Goal: Task Accomplishment & Management: Manage account settings

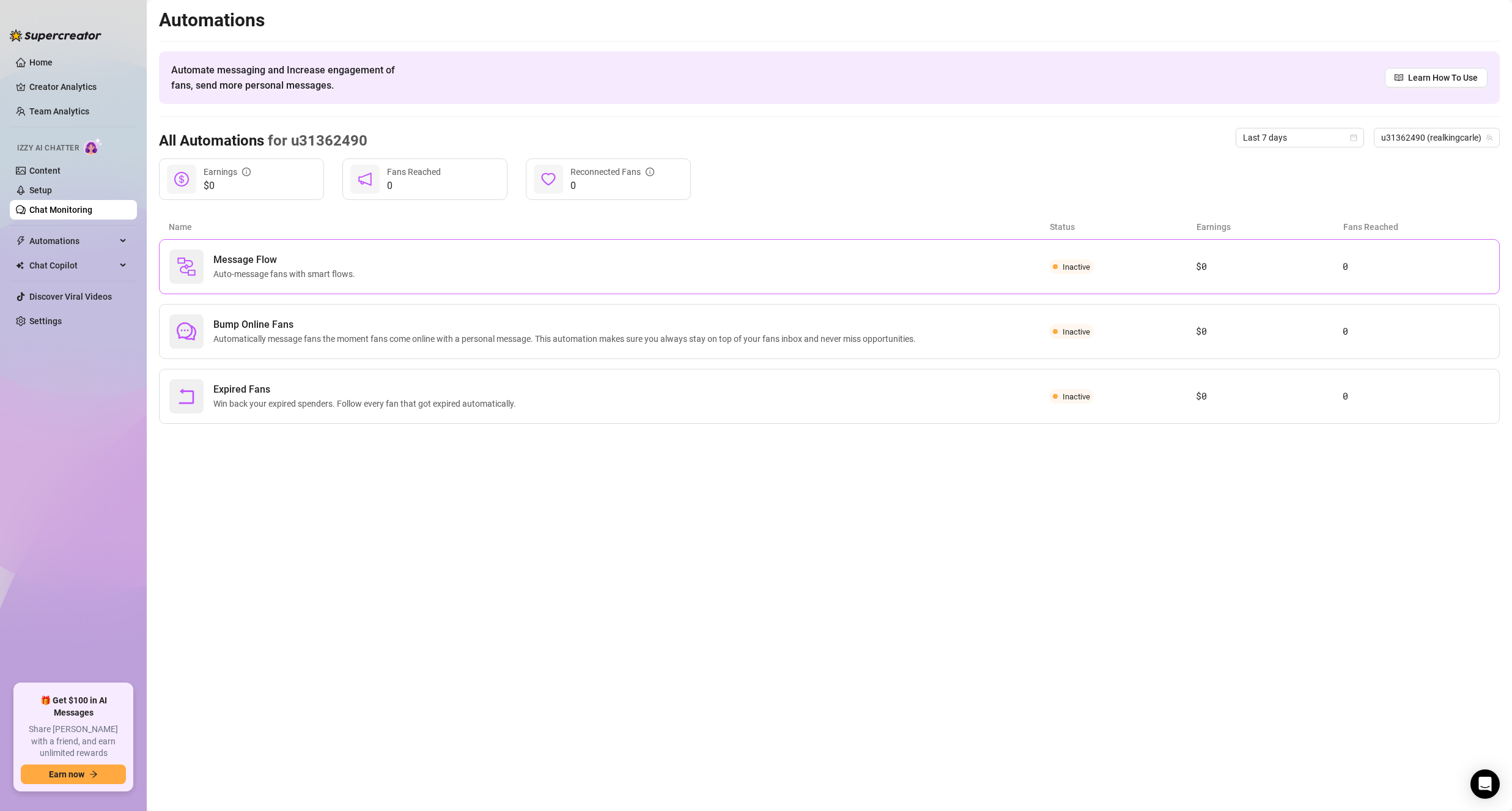
click at [298, 269] on span "Auto-message fans with smart flows." at bounding box center [287, 274] width 147 height 13
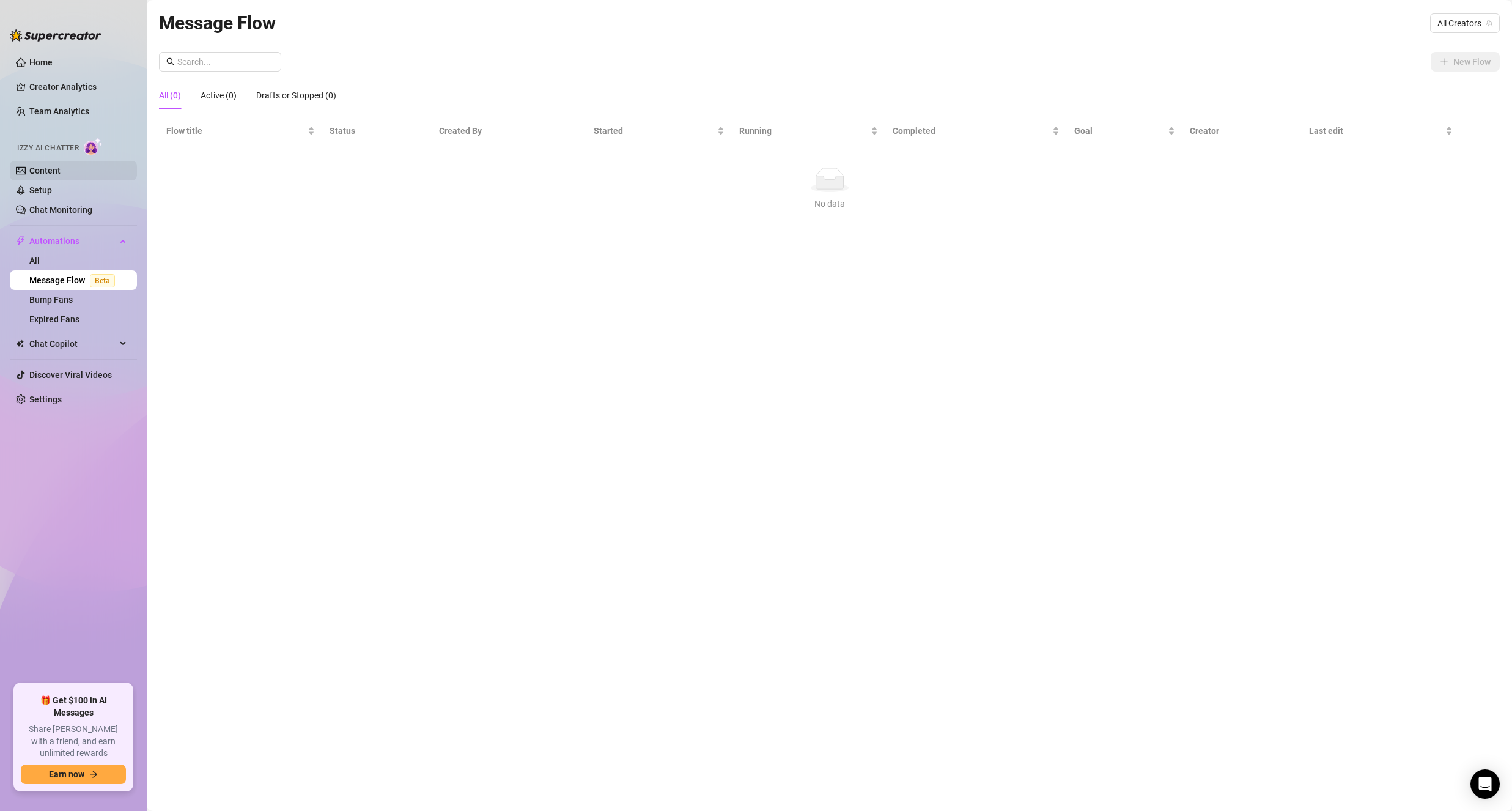
click at [51, 166] on link "Content" at bounding box center [45, 170] width 31 height 10
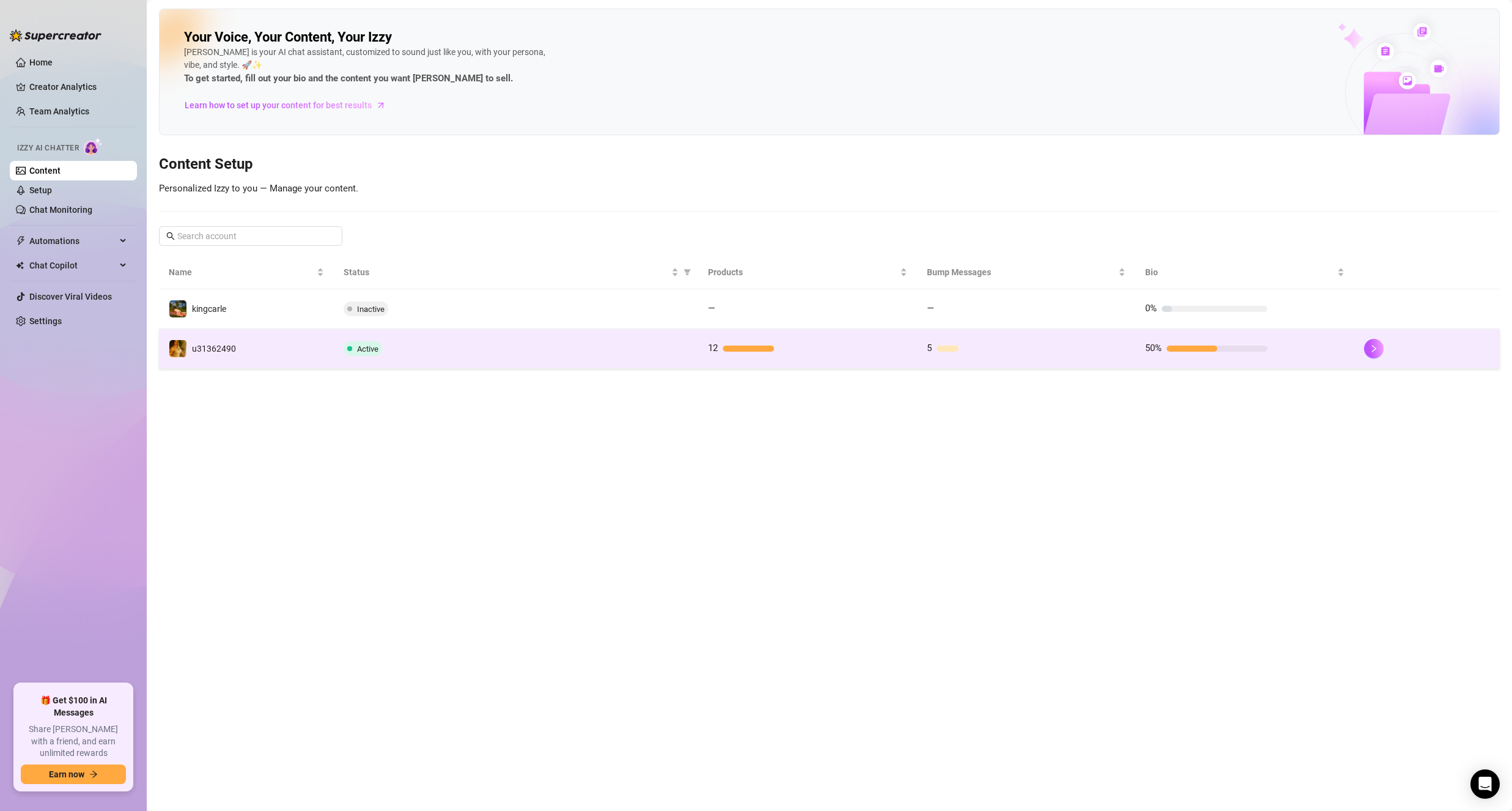
click at [436, 360] on td "Active" at bounding box center [515, 349] width 364 height 40
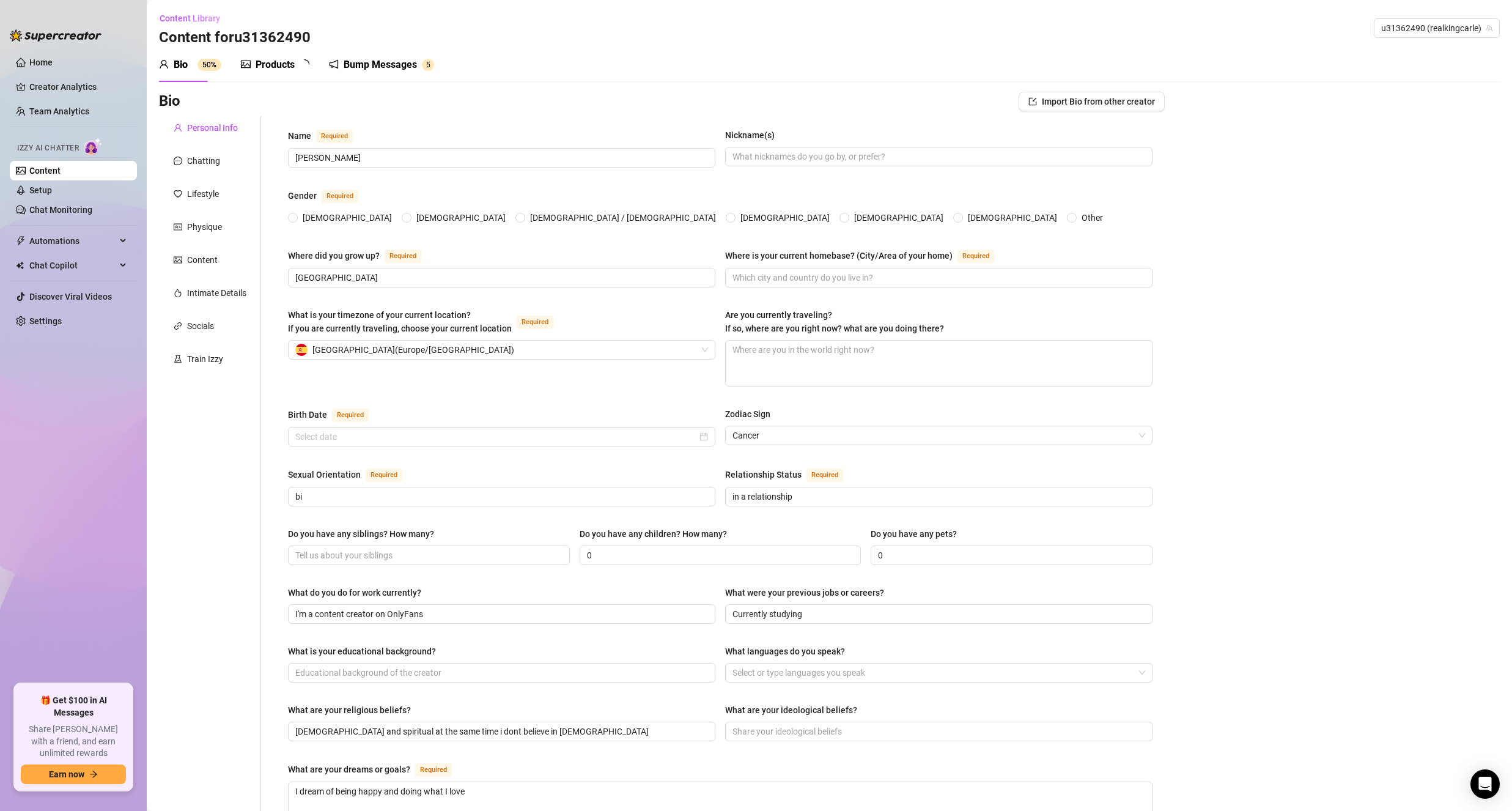
radio input "true"
type input "[DATE]"
click at [52, 195] on link "Setup" at bounding box center [40, 190] width 22 height 10
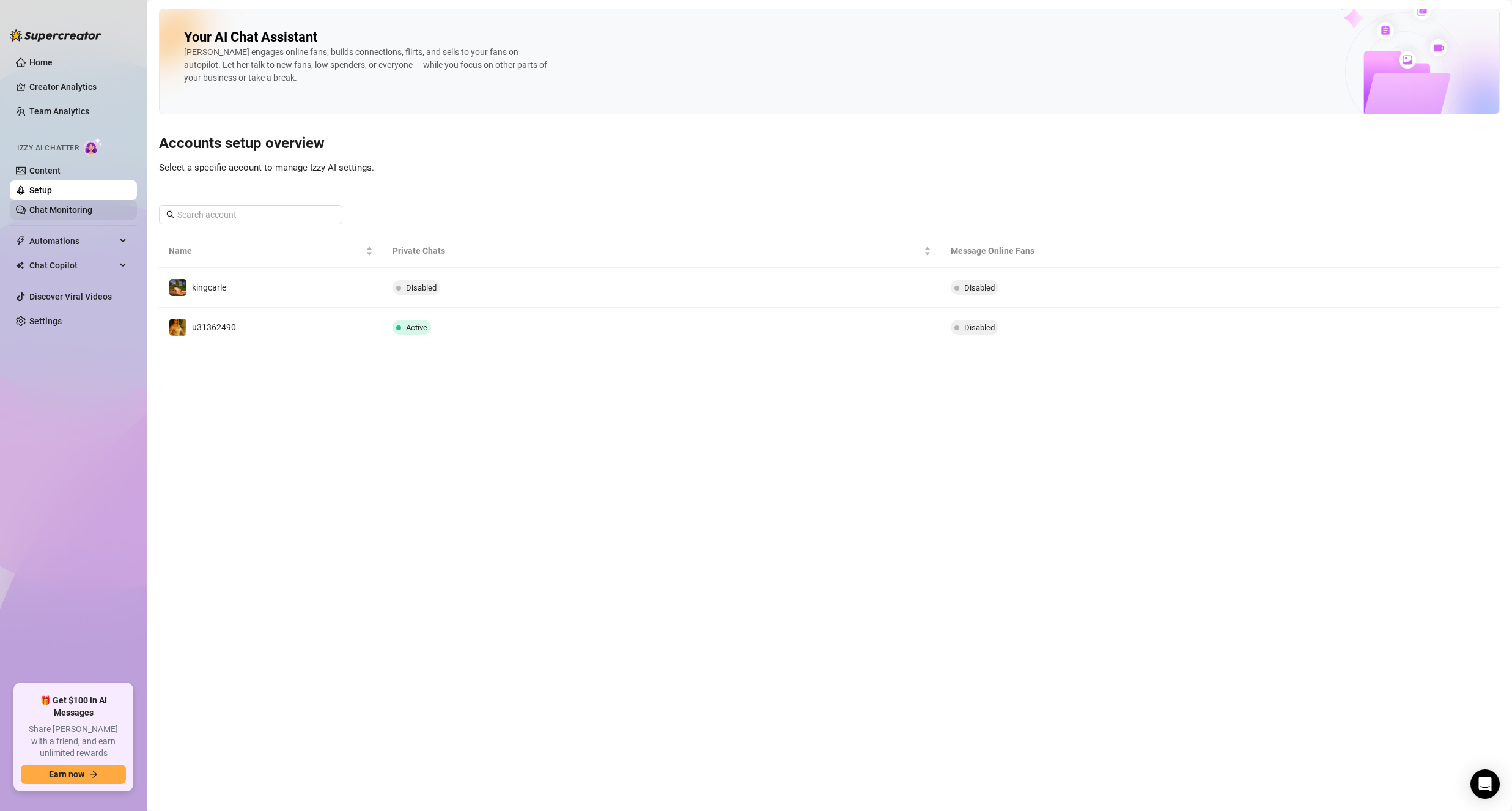
click at [87, 214] on link "Chat Monitoring" at bounding box center [61, 209] width 63 height 10
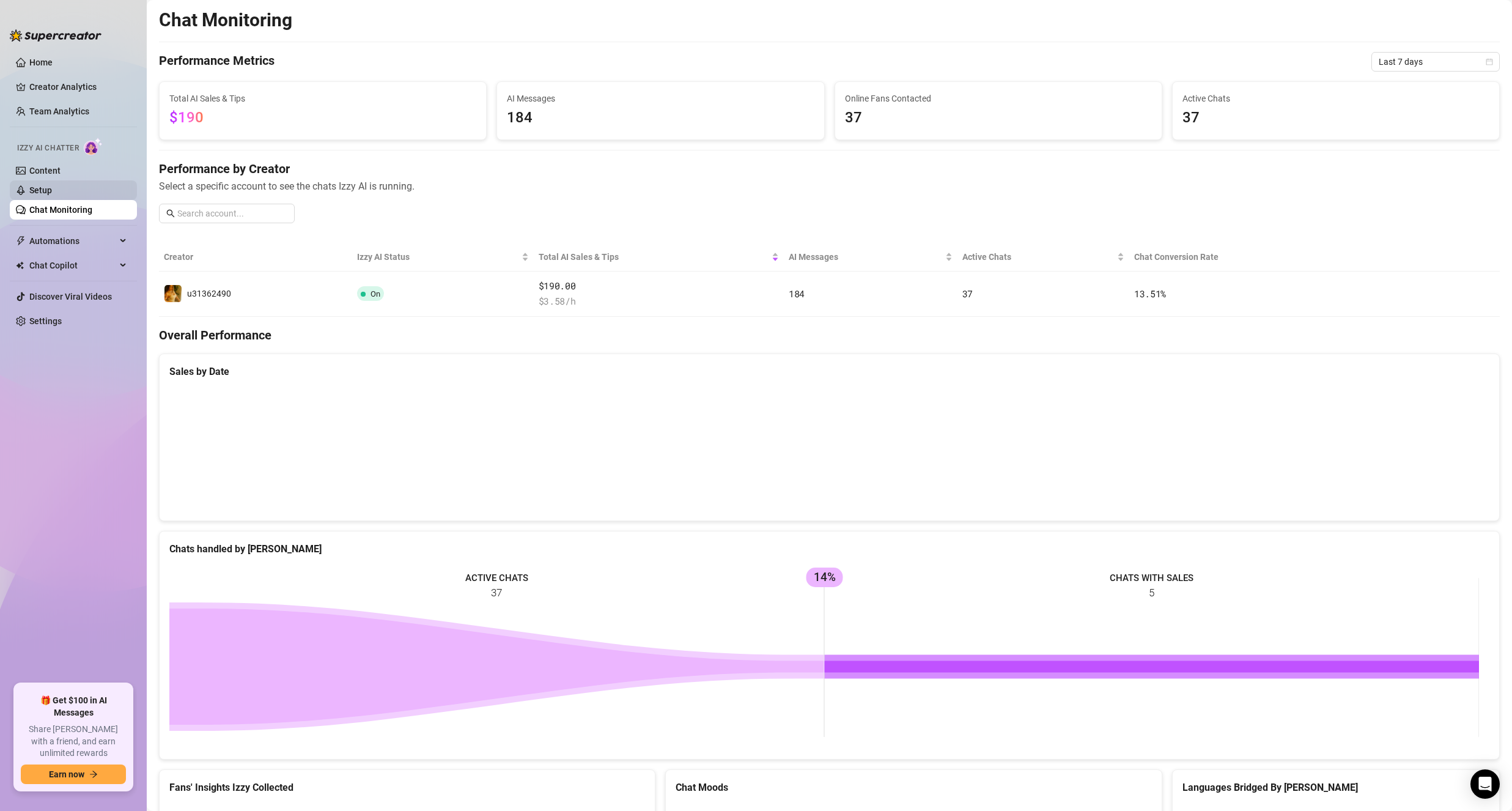
click at [52, 190] on link "Setup" at bounding box center [40, 190] width 22 height 10
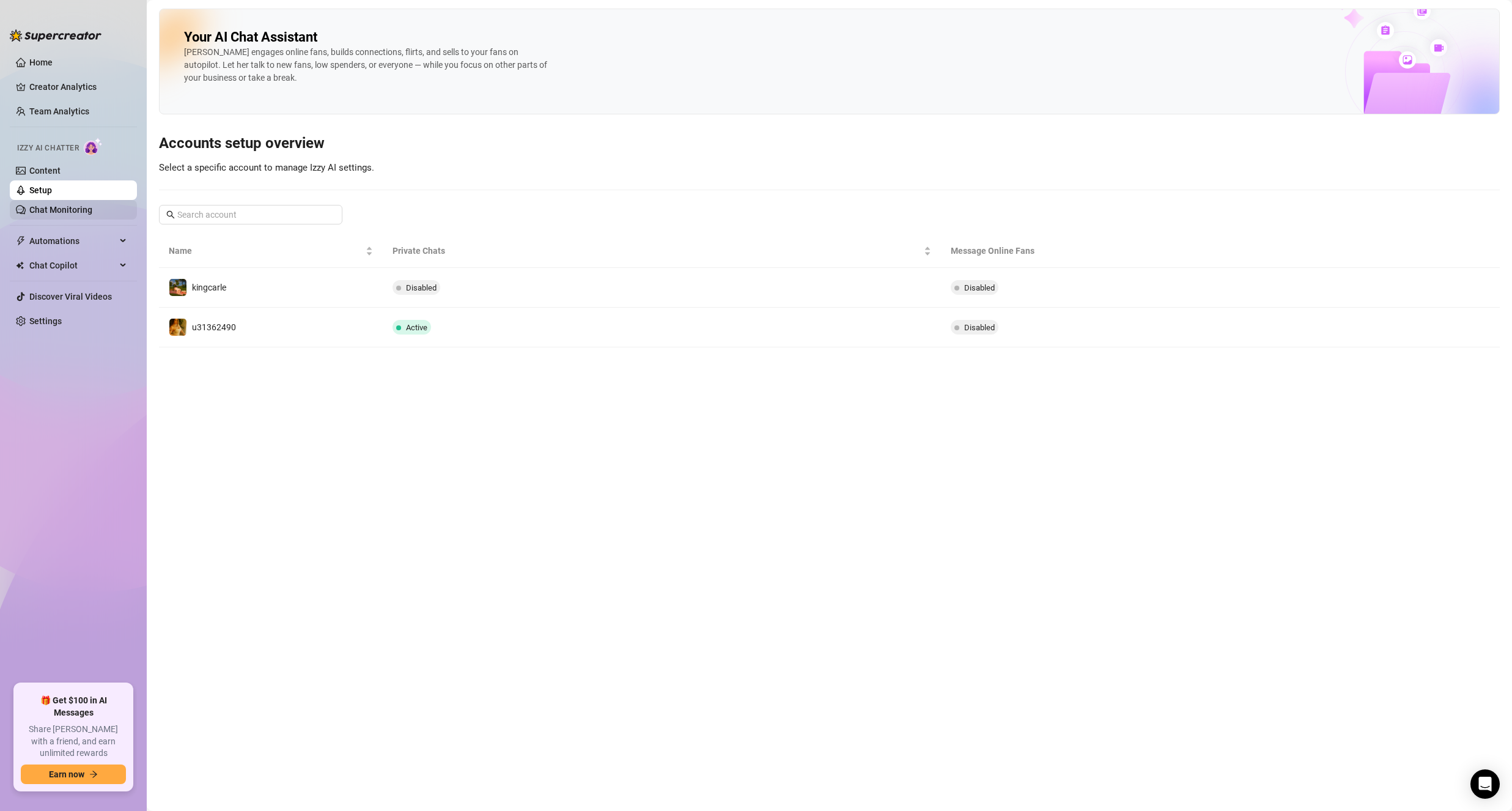
click at [87, 211] on link "Chat Monitoring" at bounding box center [61, 209] width 63 height 10
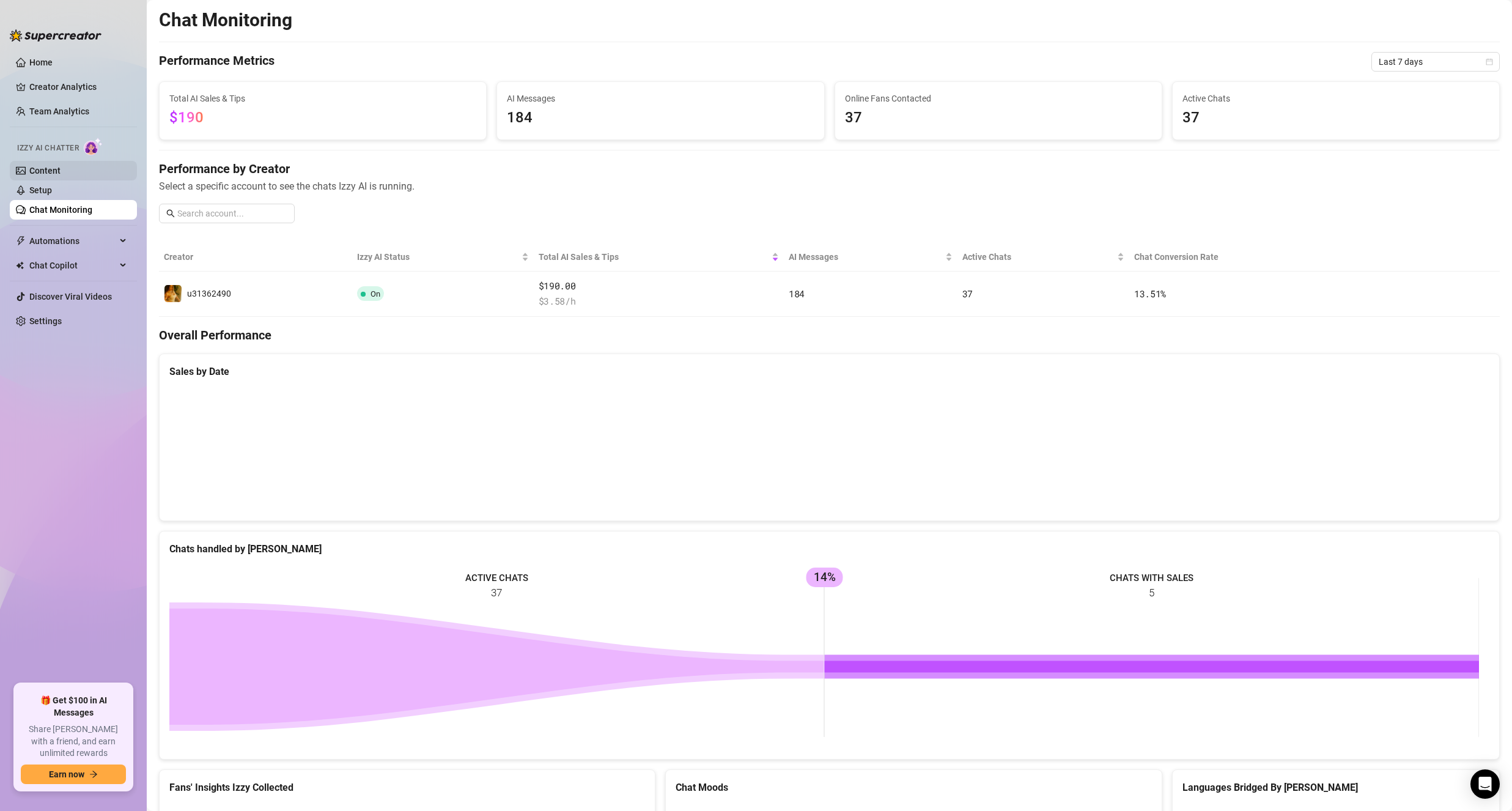
click at [61, 167] on link "Content" at bounding box center [45, 170] width 31 height 10
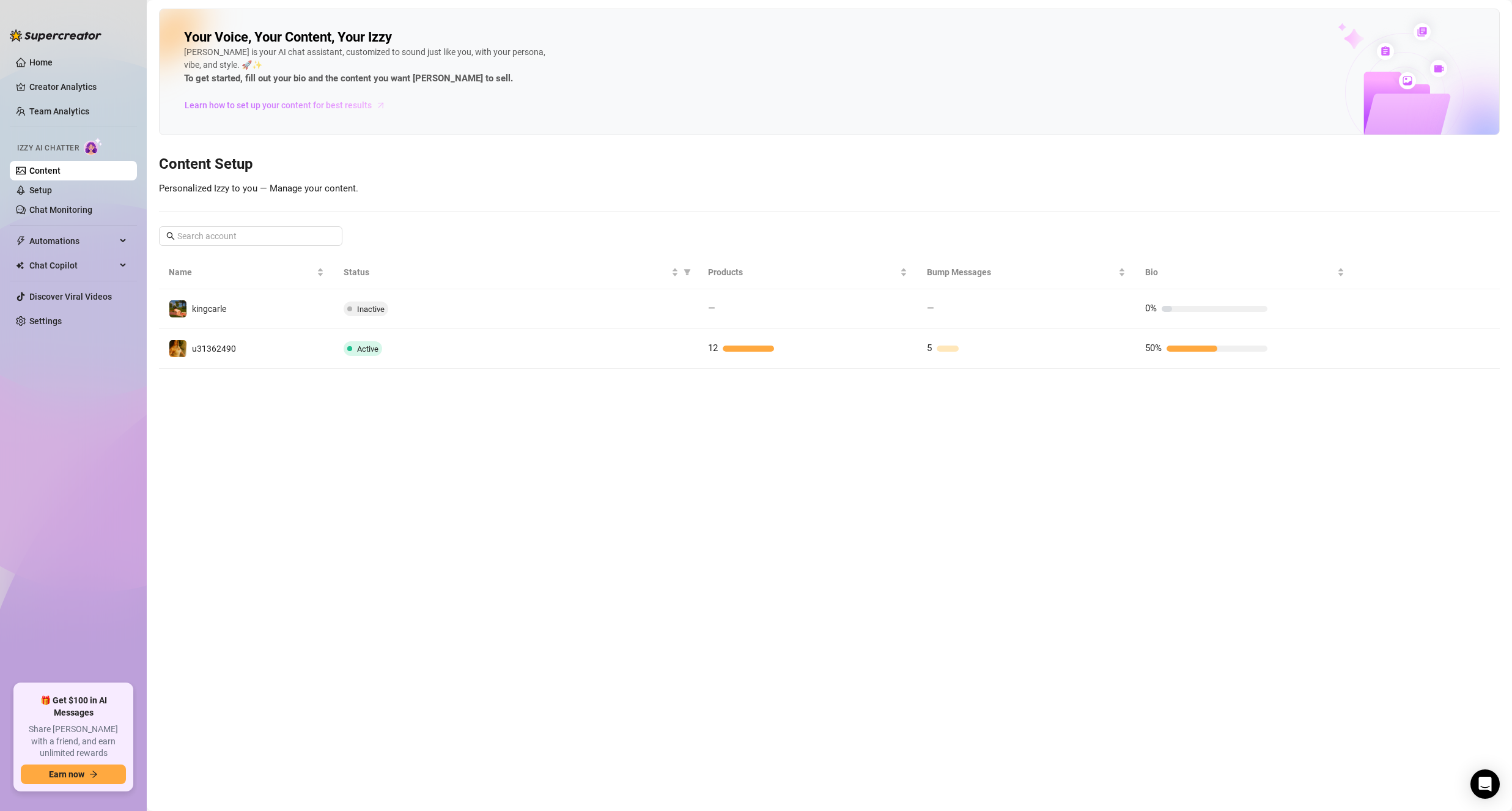
click at [306, 111] on span "Learn how to set up your content for best results" at bounding box center [278, 105] width 187 height 13
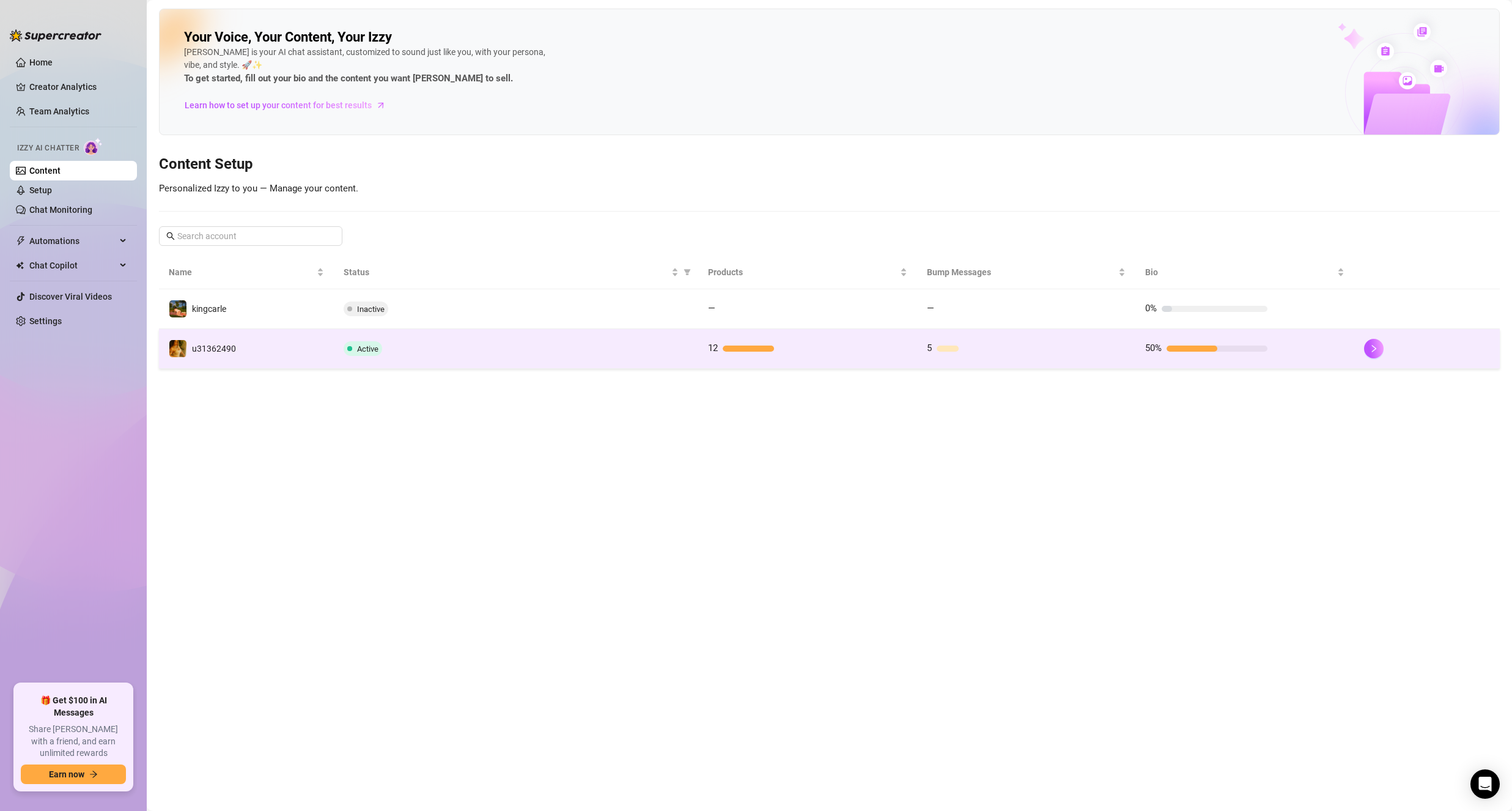
click at [523, 359] on td "Active" at bounding box center [515, 349] width 364 height 40
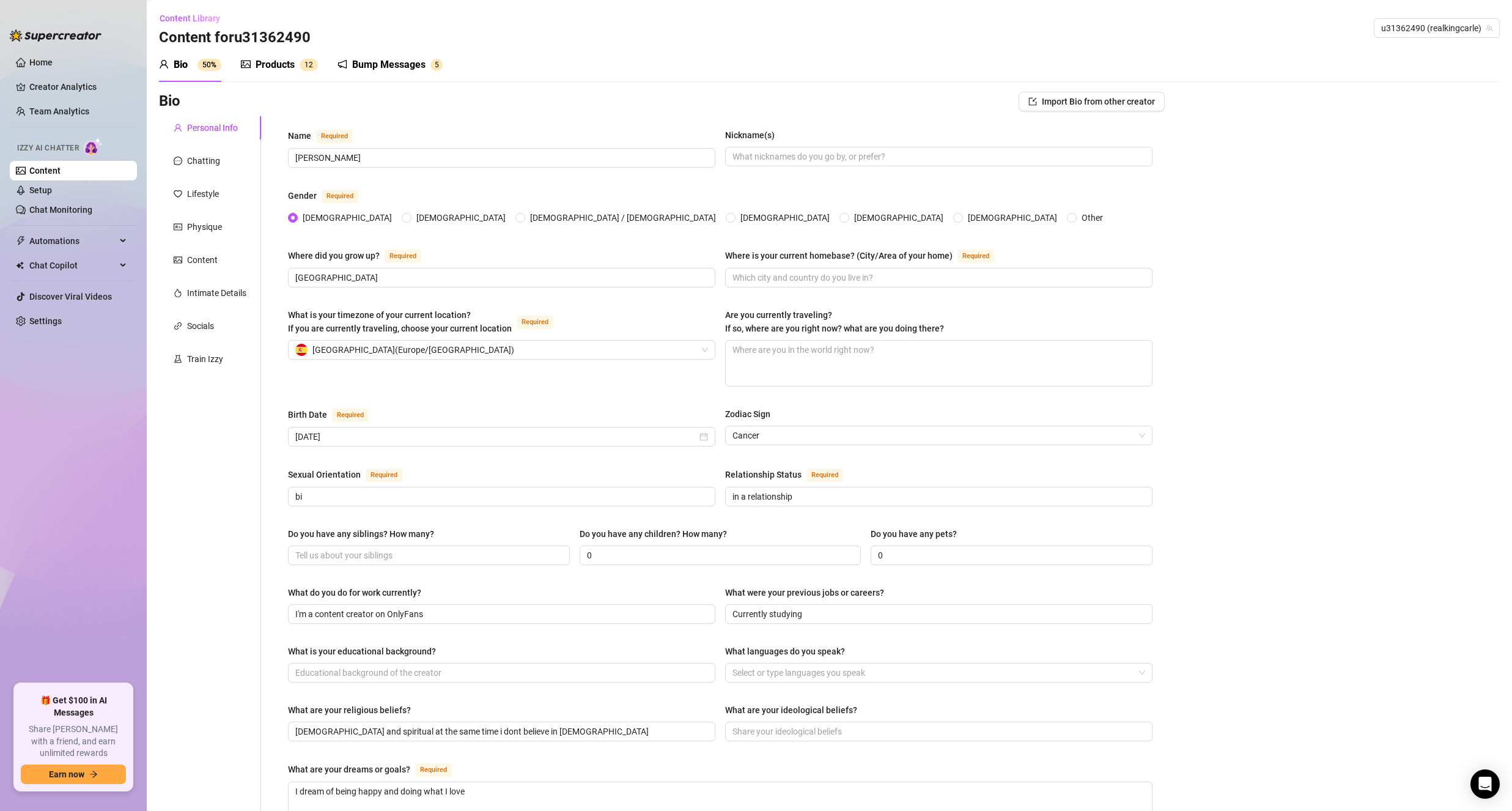
click at [392, 67] on div "Bump Messages" at bounding box center [388, 64] width 73 height 15
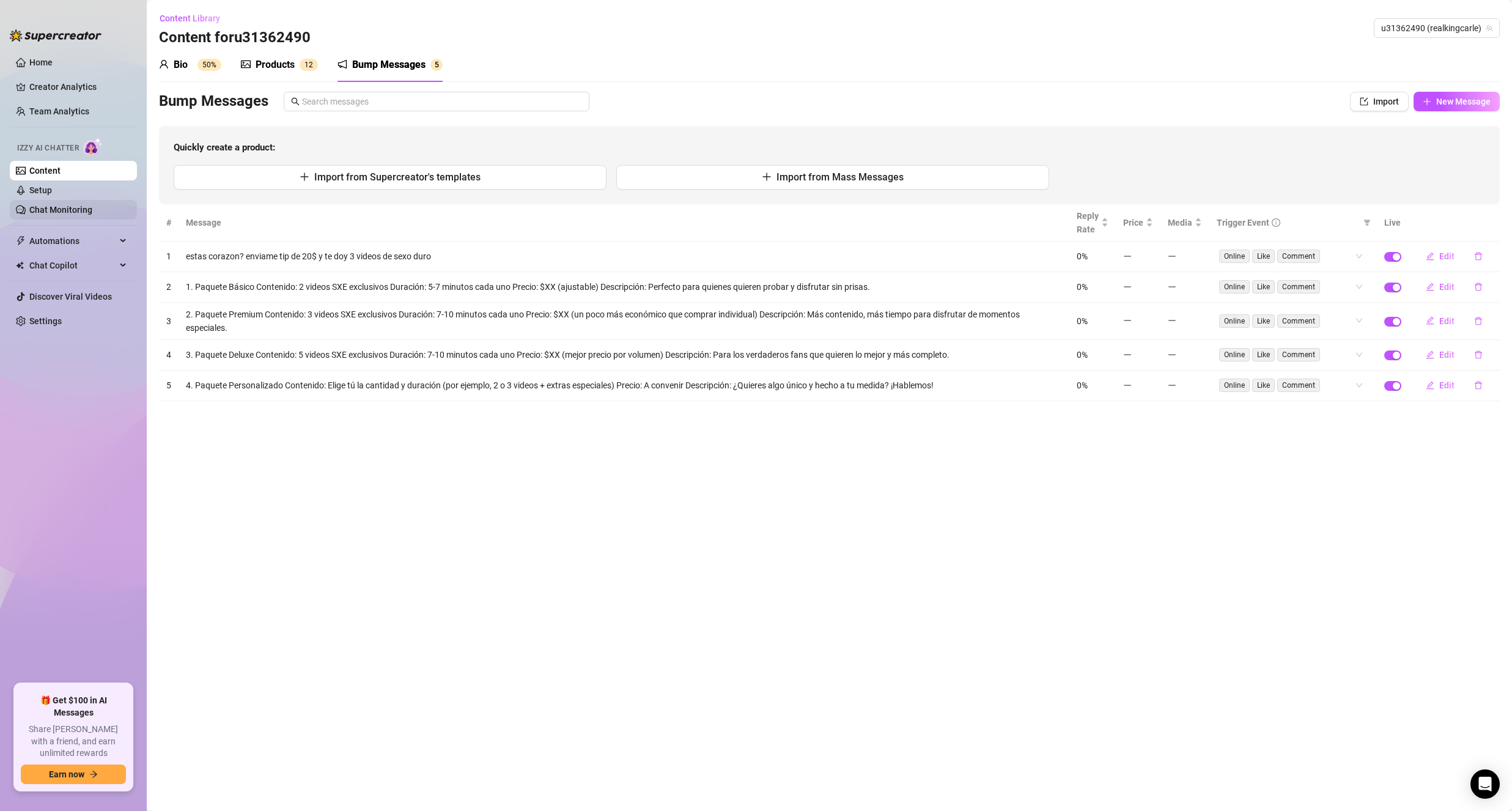
click at [80, 206] on link "Chat Monitoring" at bounding box center [61, 209] width 63 height 10
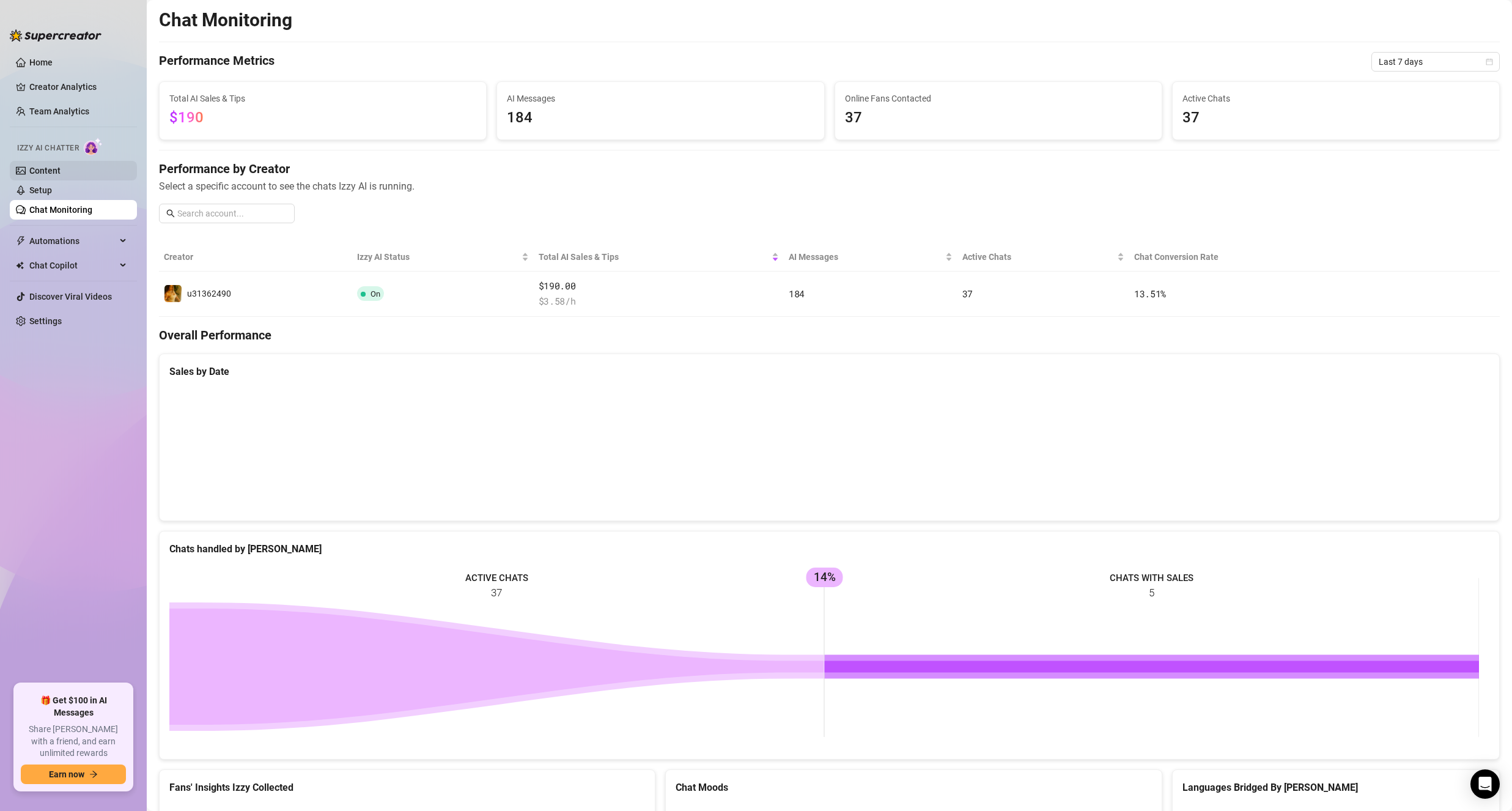
click at [60, 174] on link "Content" at bounding box center [45, 170] width 31 height 10
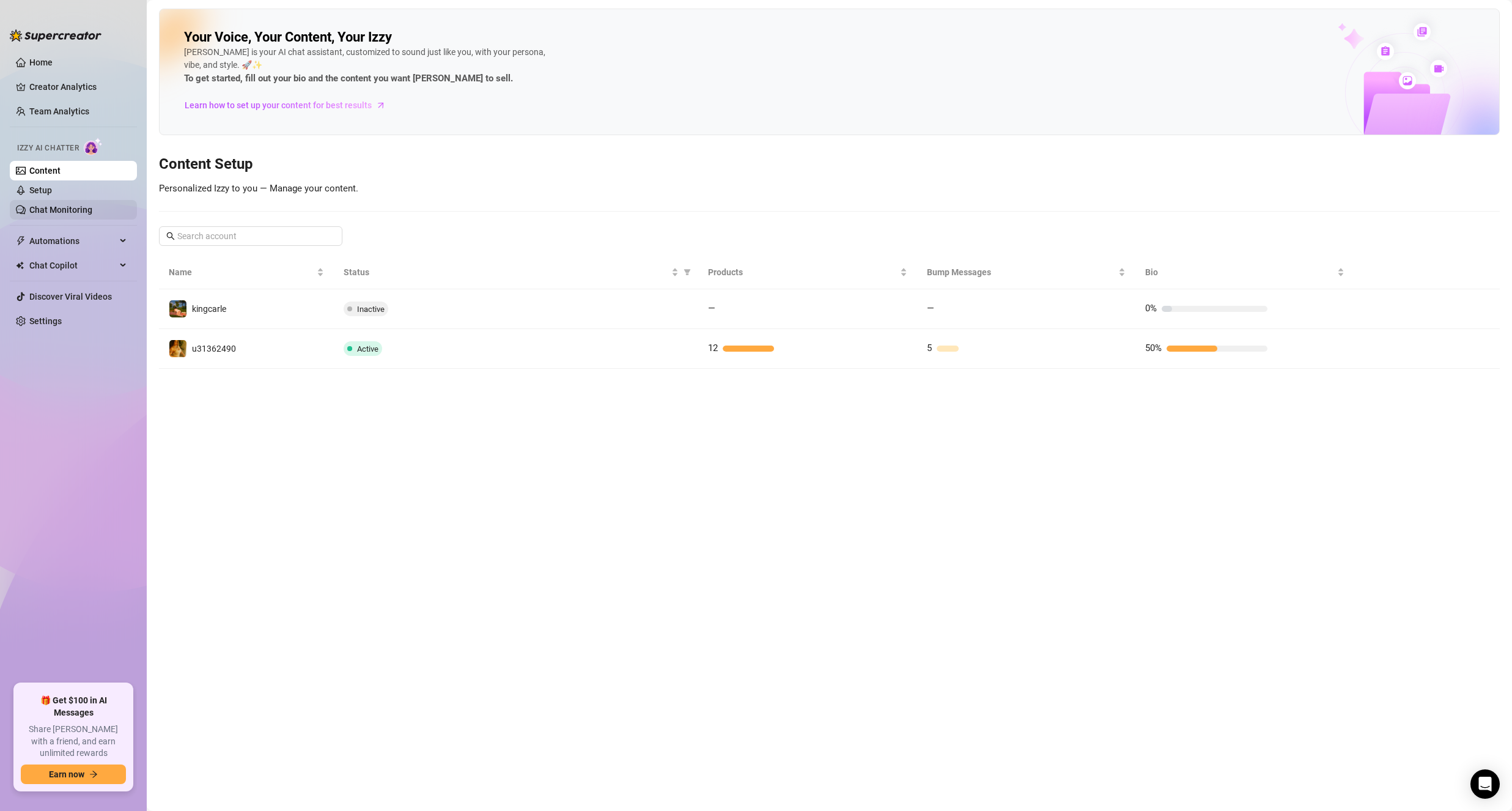
click at [66, 198] on ul "Content Setup Chat Monitoring" at bounding box center [73, 190] width 127 height 59
click at [84, 235] on span "Automations" at bounding box center [73, 241] width 87 height 20
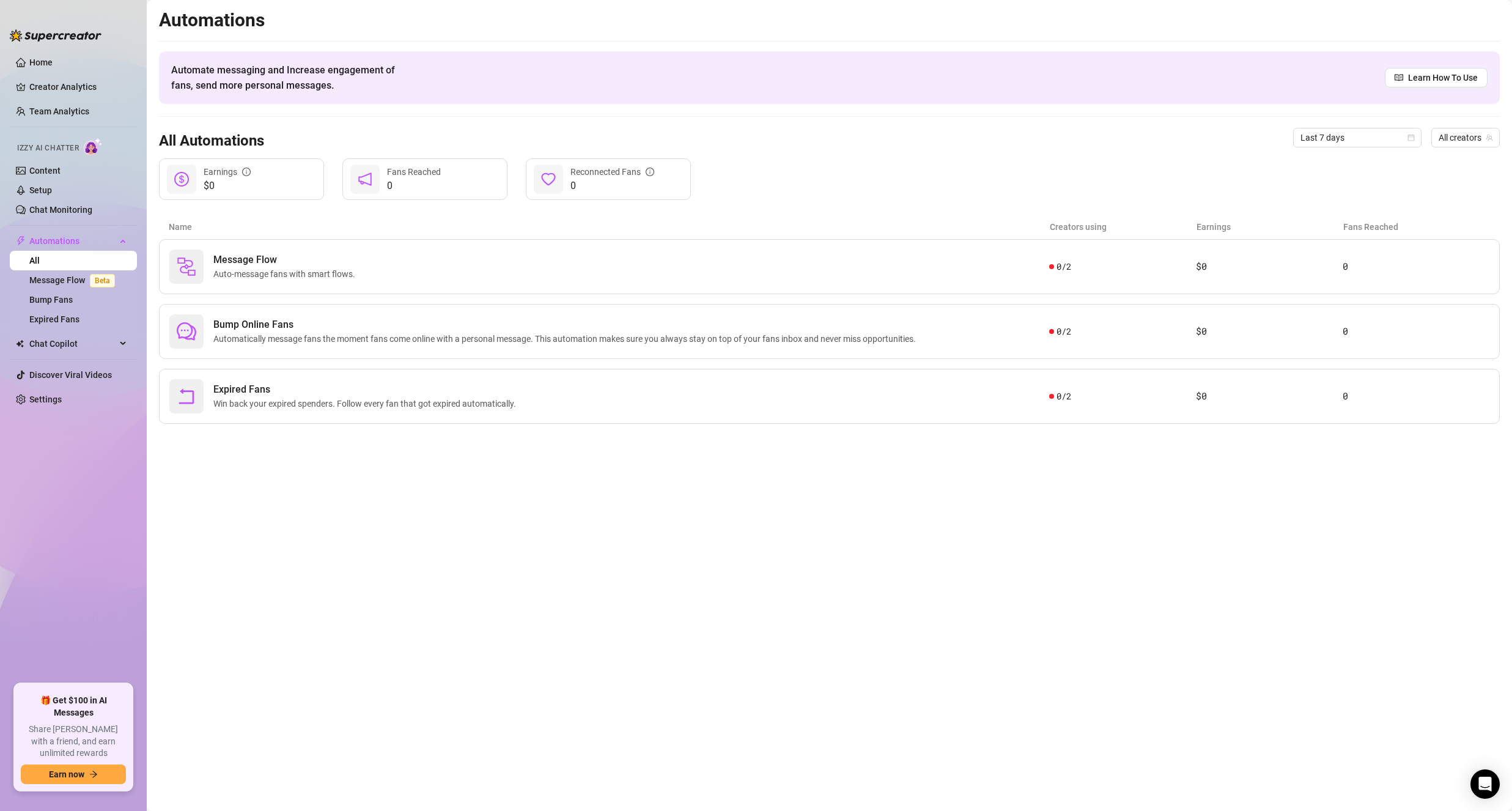
click at [40, 258] on link "All" at bounding box center [34, 260] width 10 height 10
click at [76, 315] on link "Expired Fans" at bounding box center [54, 319] width 50 height 10
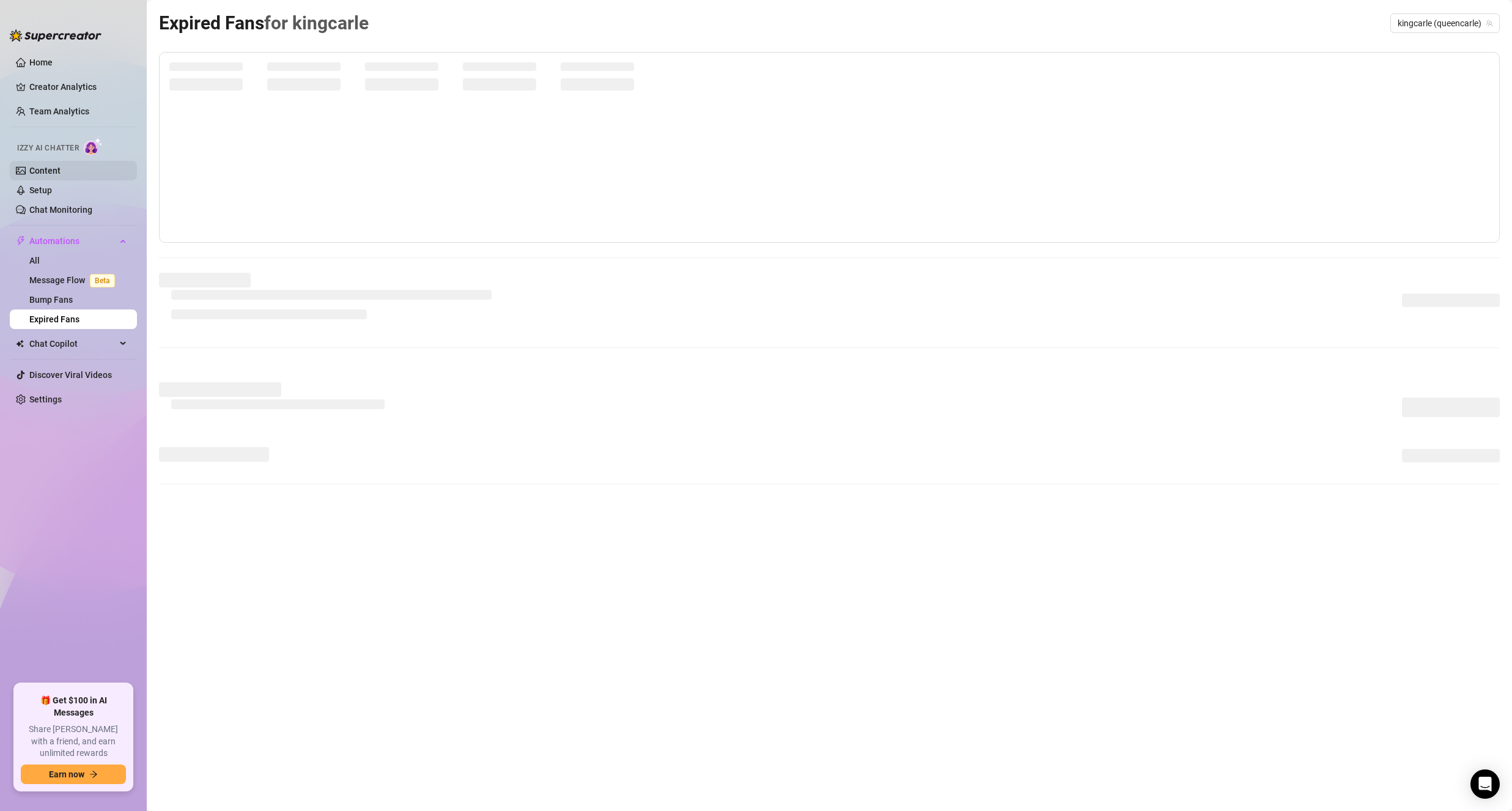
click at [61, 175] on link "Content" at bounding box center [45, 170] width 31 height 10
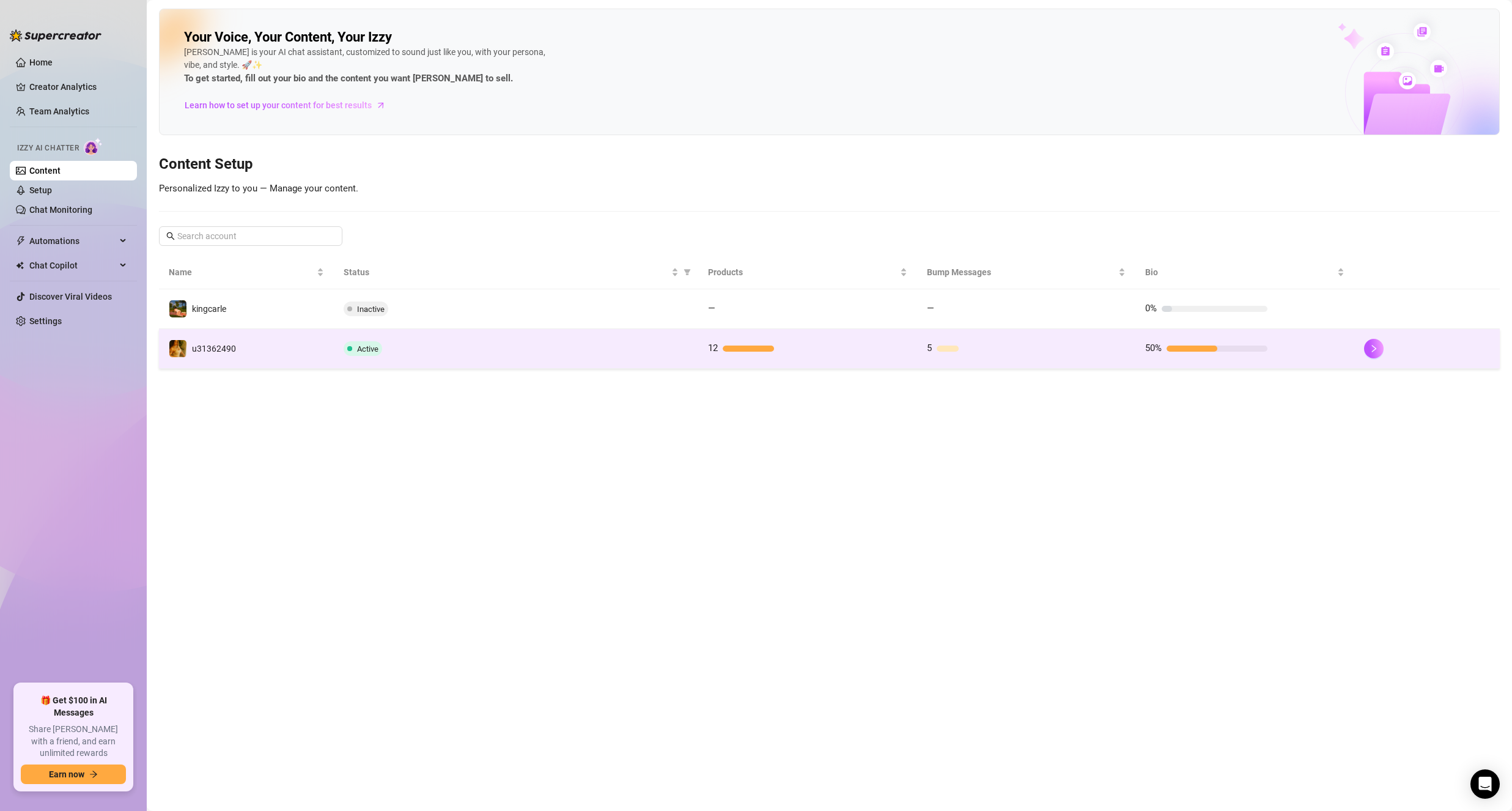
click at [239, 357] on td "u31362490" at bounding box center [246, 349] width 175 height 40
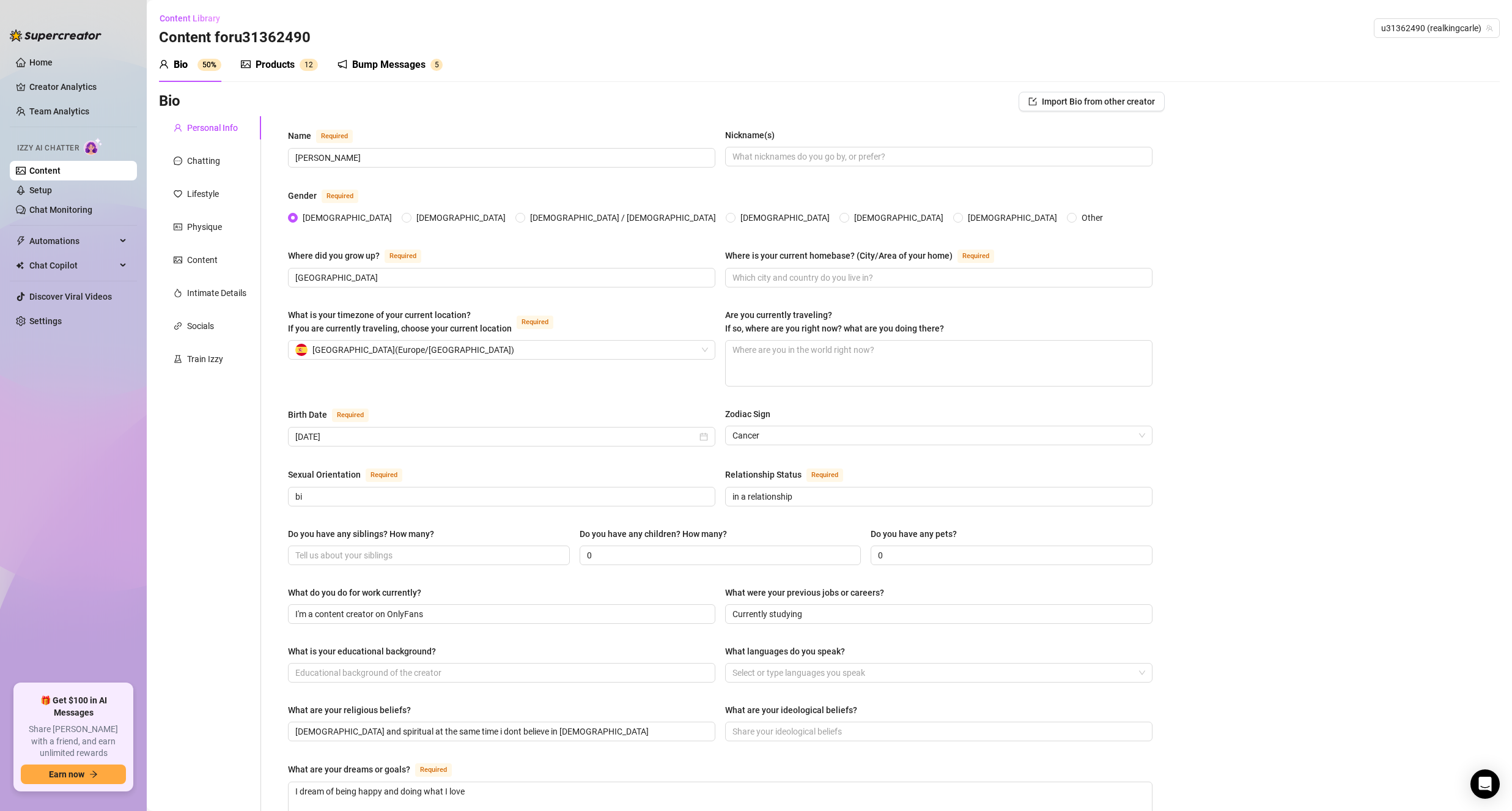
click at [256, 66] on div "Products" at bounding box center [275, 64] width 39 height 15
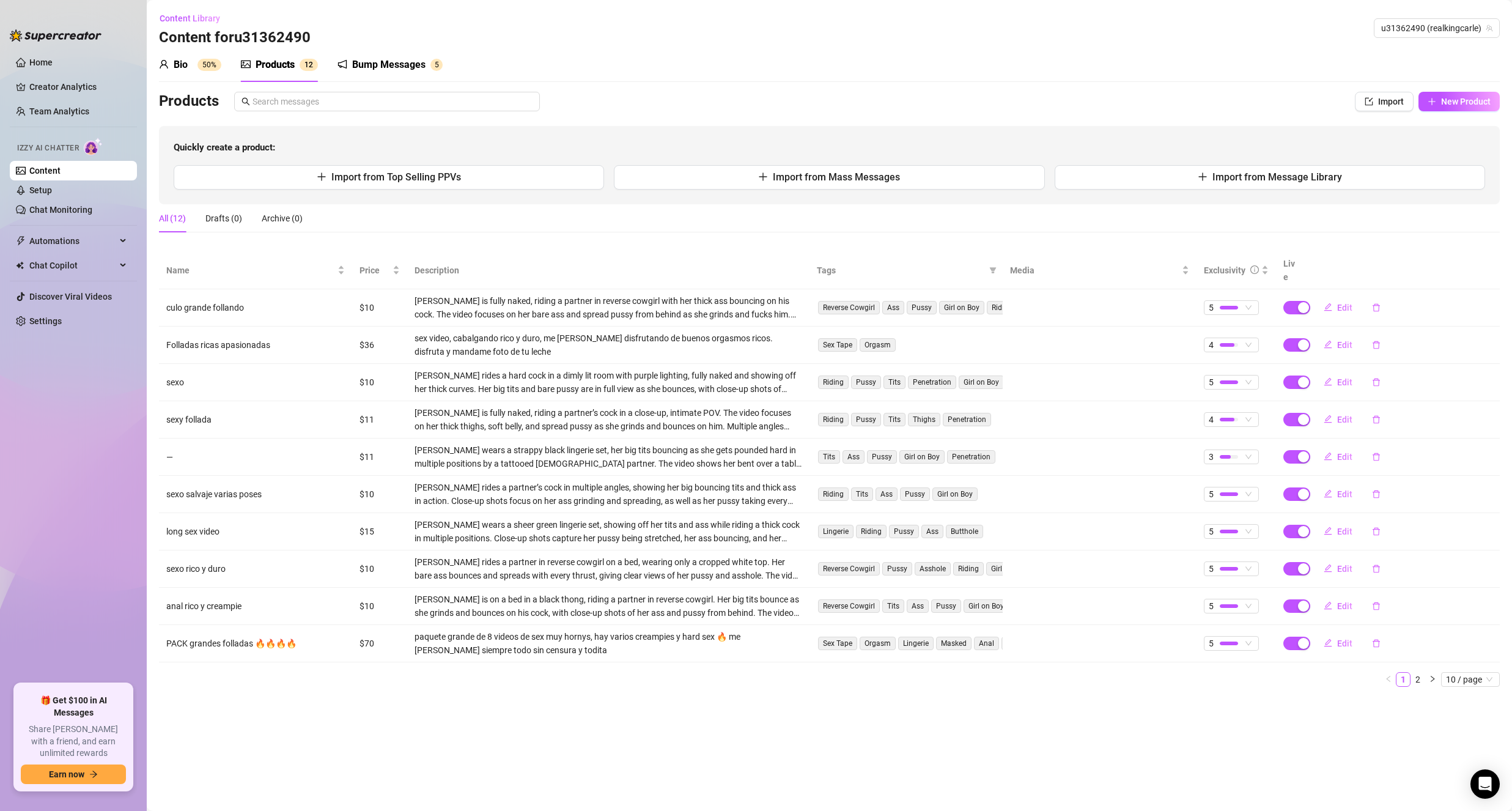
click at [395, 59] on div "Bump Messages" at bounding box center [388, 64] width 73 height 15
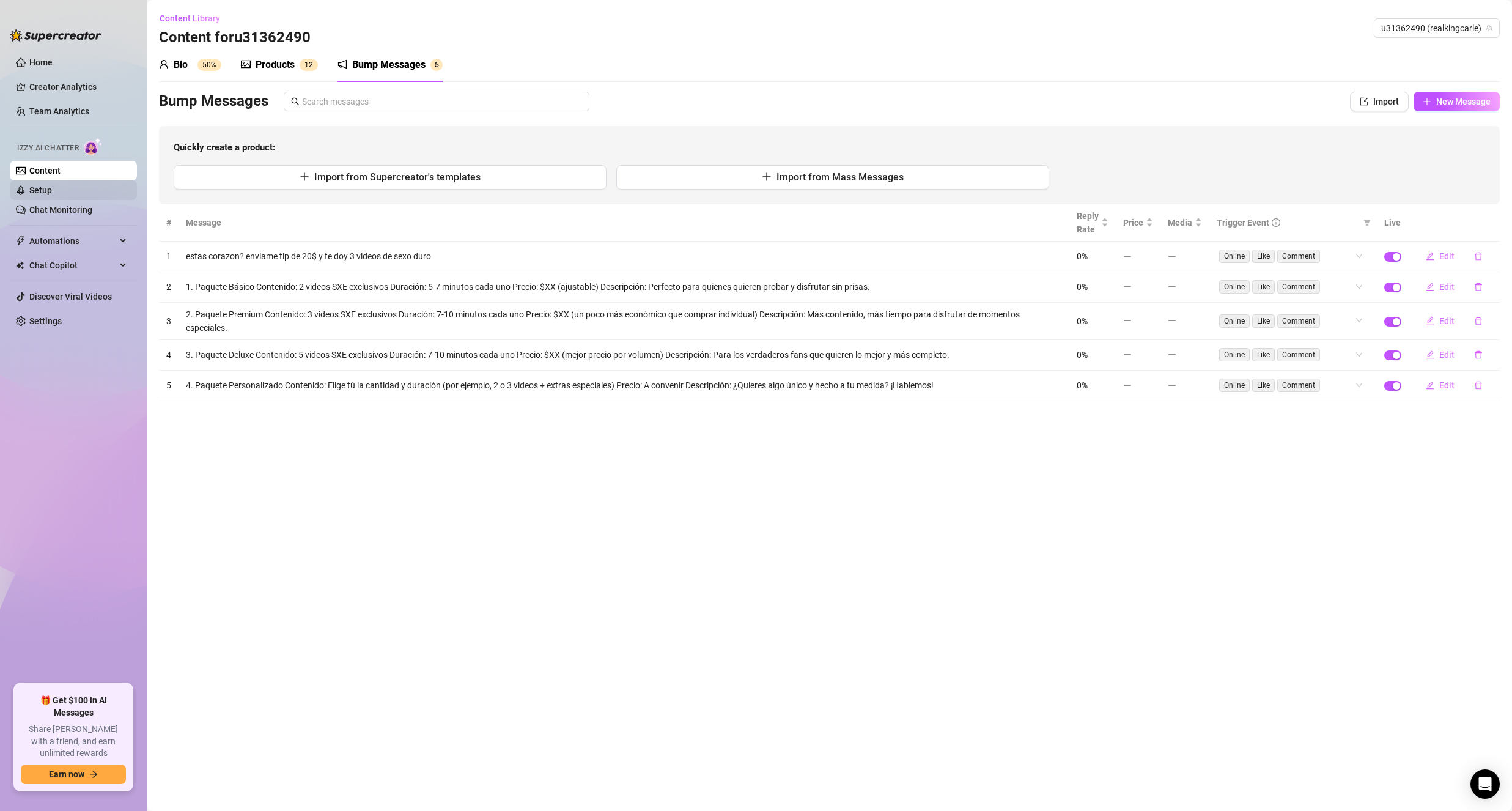
click at [52, 193] on link "Setup" at bounding box center [40, 190] width 22 height 10
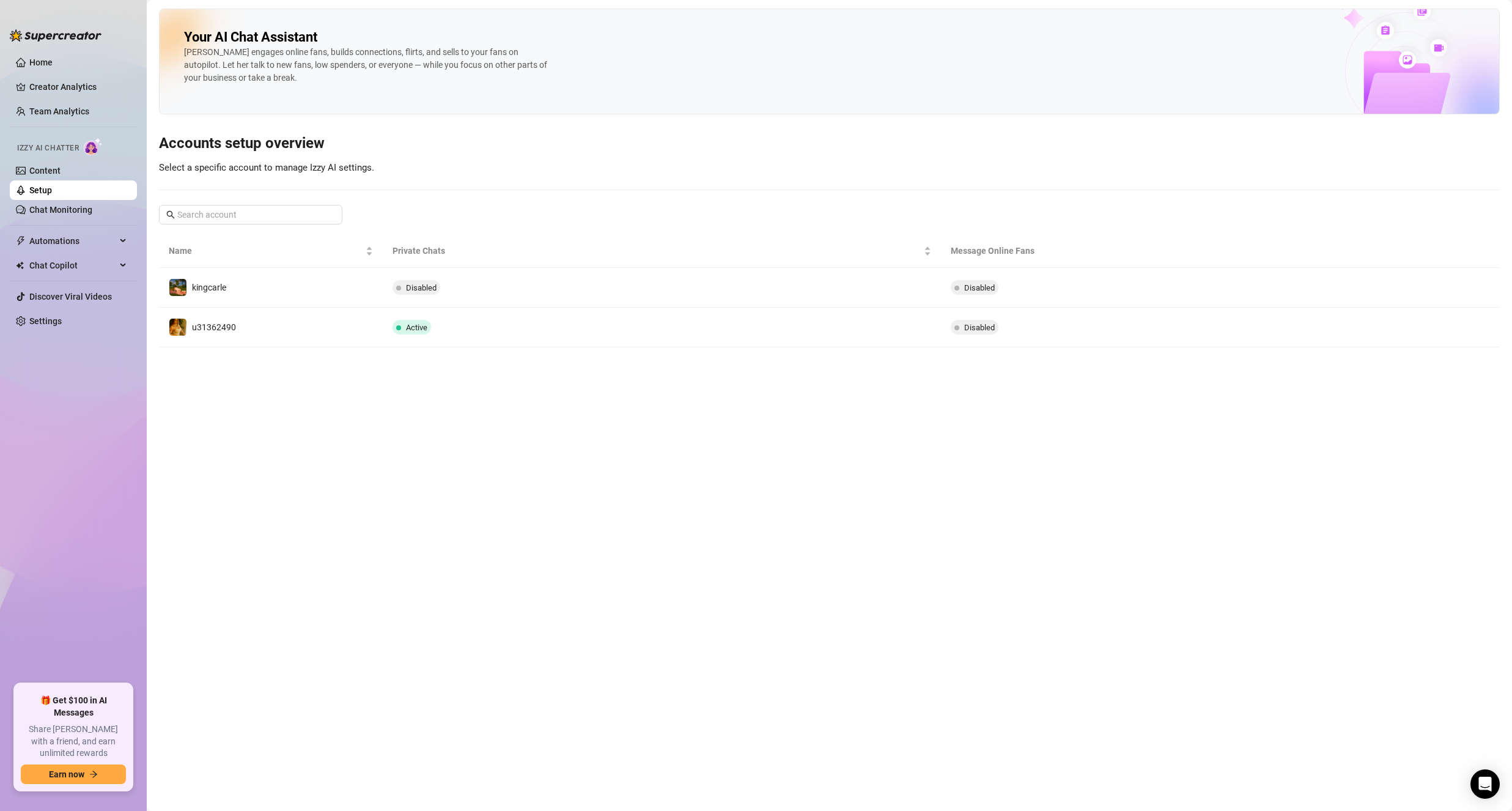
click at [326, 73] on div "[PERSON_NAME] engages online fans, builds connections, flirts, and sells to you…" at bounding box center [367, 65] width 367 height 38
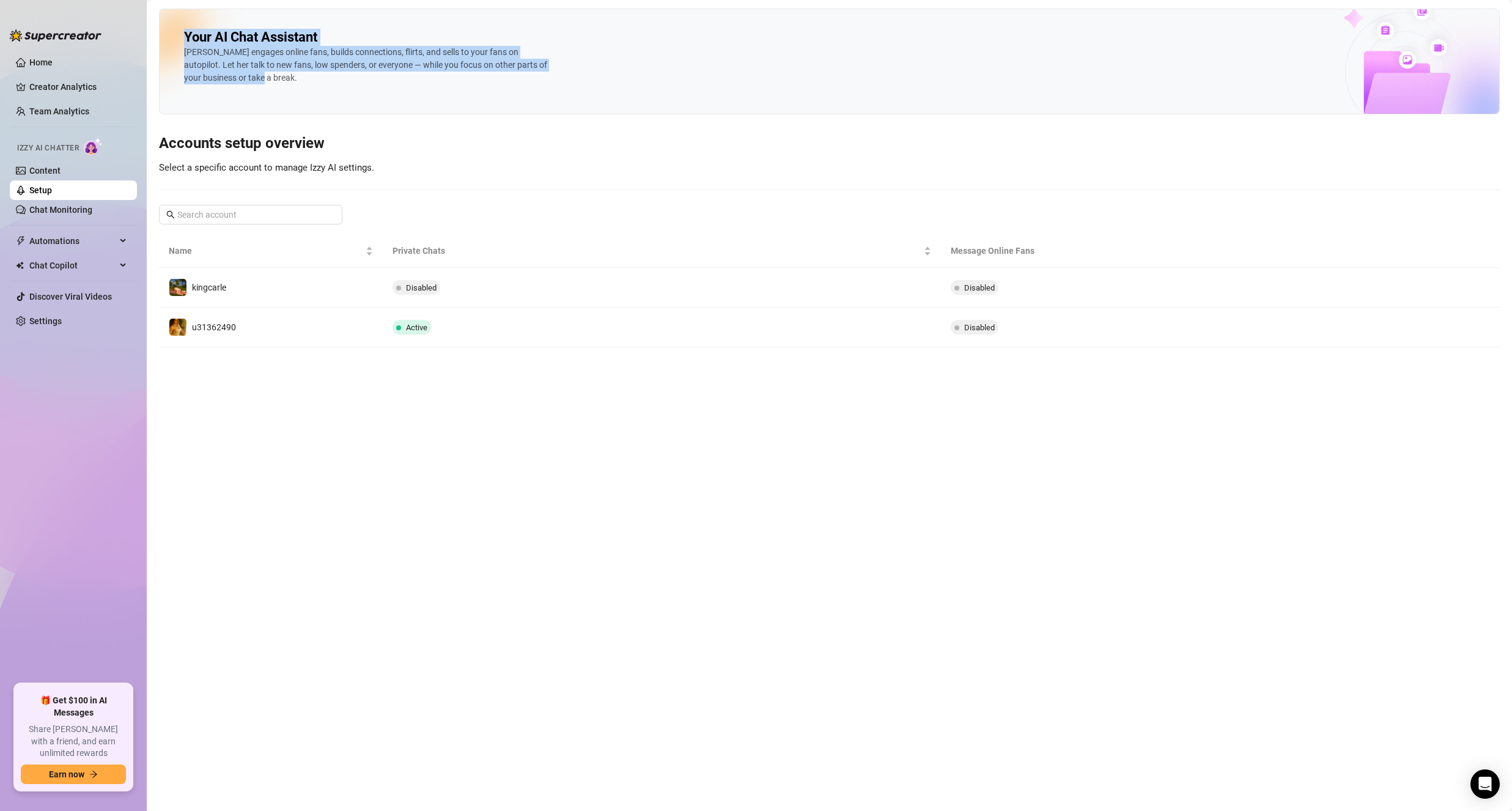
click at [326, 73] on div "[PERSON_NAME] engages online fans, builds connections, flirts, and sells to you…" at bounding box center [367, 65] width 367 height 38
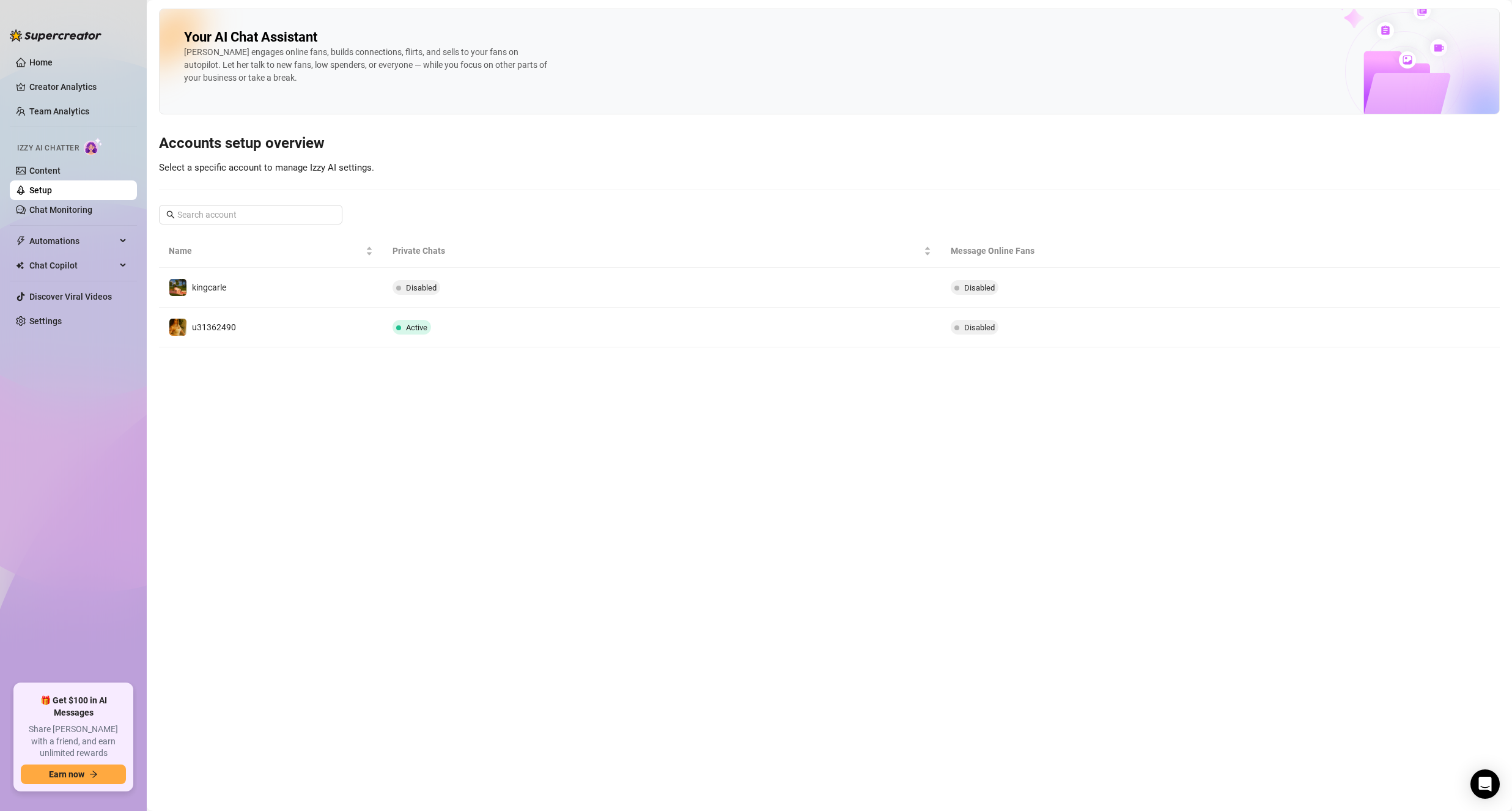
click at [324, 67] on div "[PERSON_NAME] engages online fans, builds connections, flirts, and sells to you…" at bounding box center [367, 65] width 367 height 38
click at [335, 67] on div "[PERSON_NAME] engages online fans, builds connections, flirts, and sells to you…" at bounding box center [367, 65] width 367 height 38
click at [427, 339] on td "Active" at bounding box center [662, 327] width 559 height 40
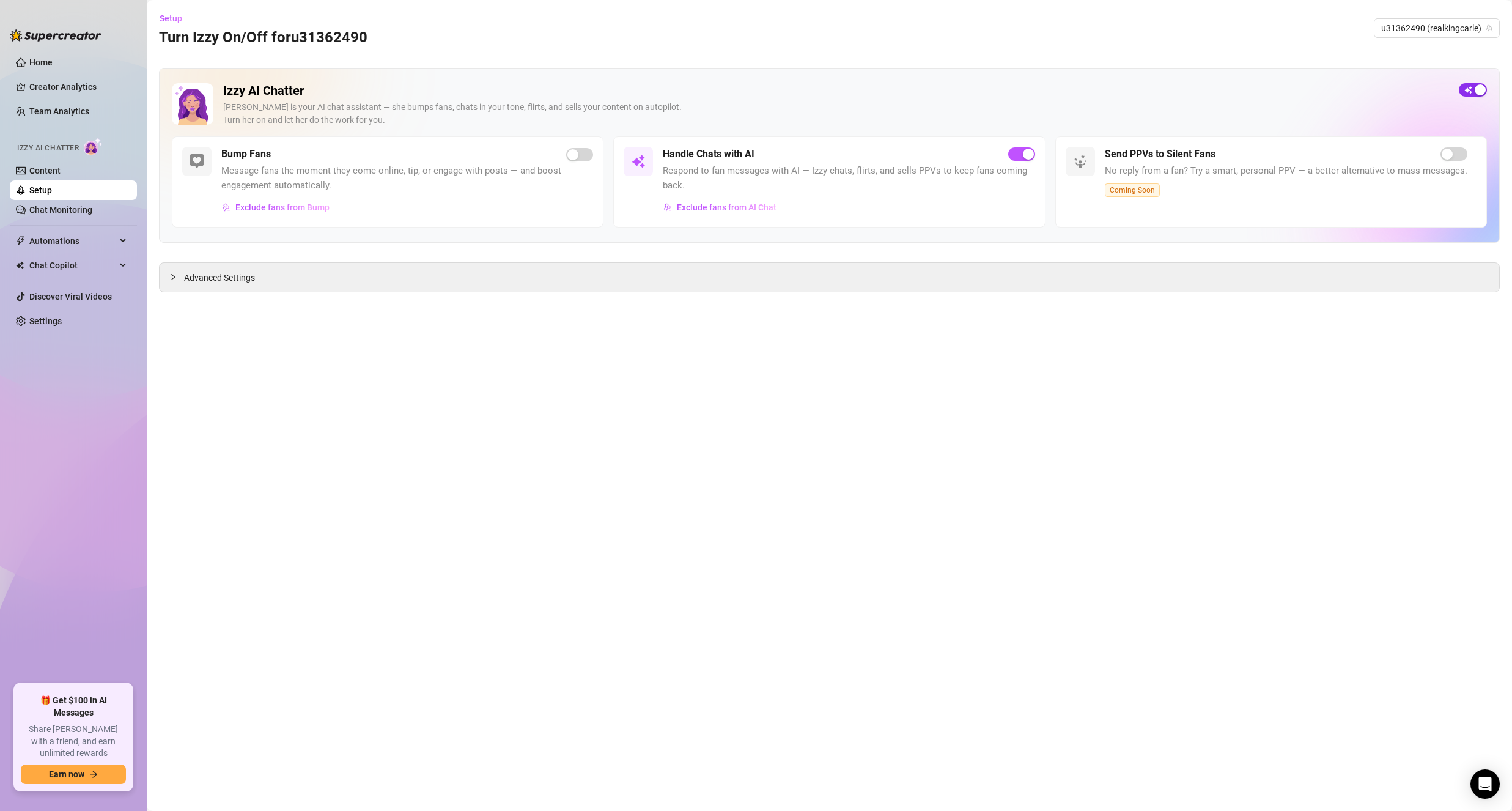
click at [1468, 93] on span "button" at bounding box center [1472, 89] width 28 height 13
